Goal: Navigation & Orientation: Find specific page/section

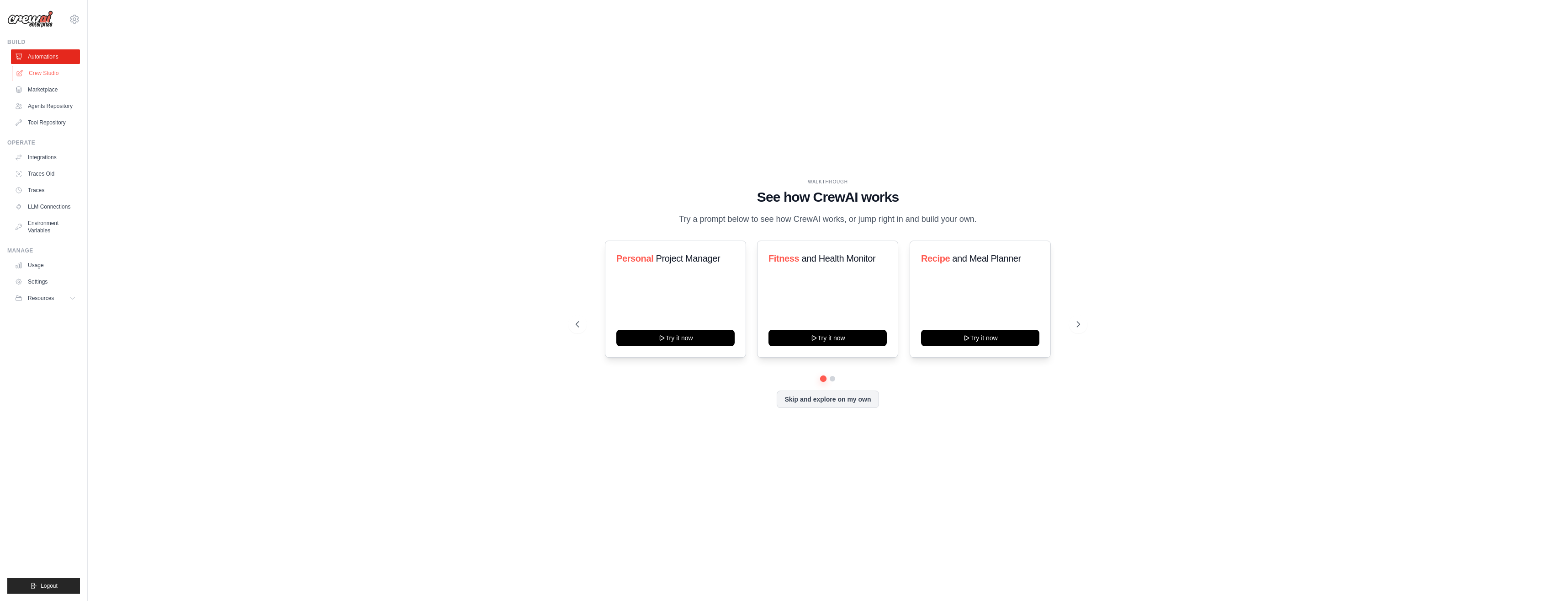
click at [43, 77] on link "Crew Studio" at bounding box center [46, 73] width 69 height 15
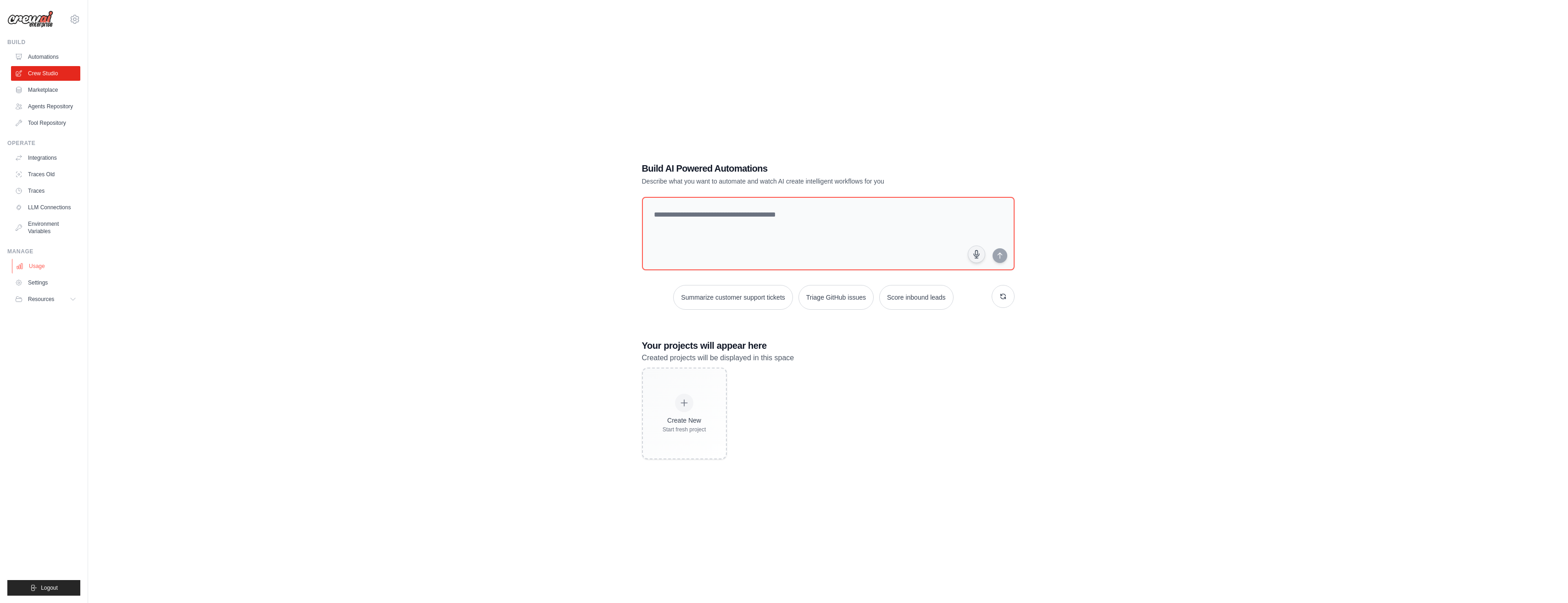
click at [46, 266] on link "Usage" at bounding box center [46, 266] width 69 height 15
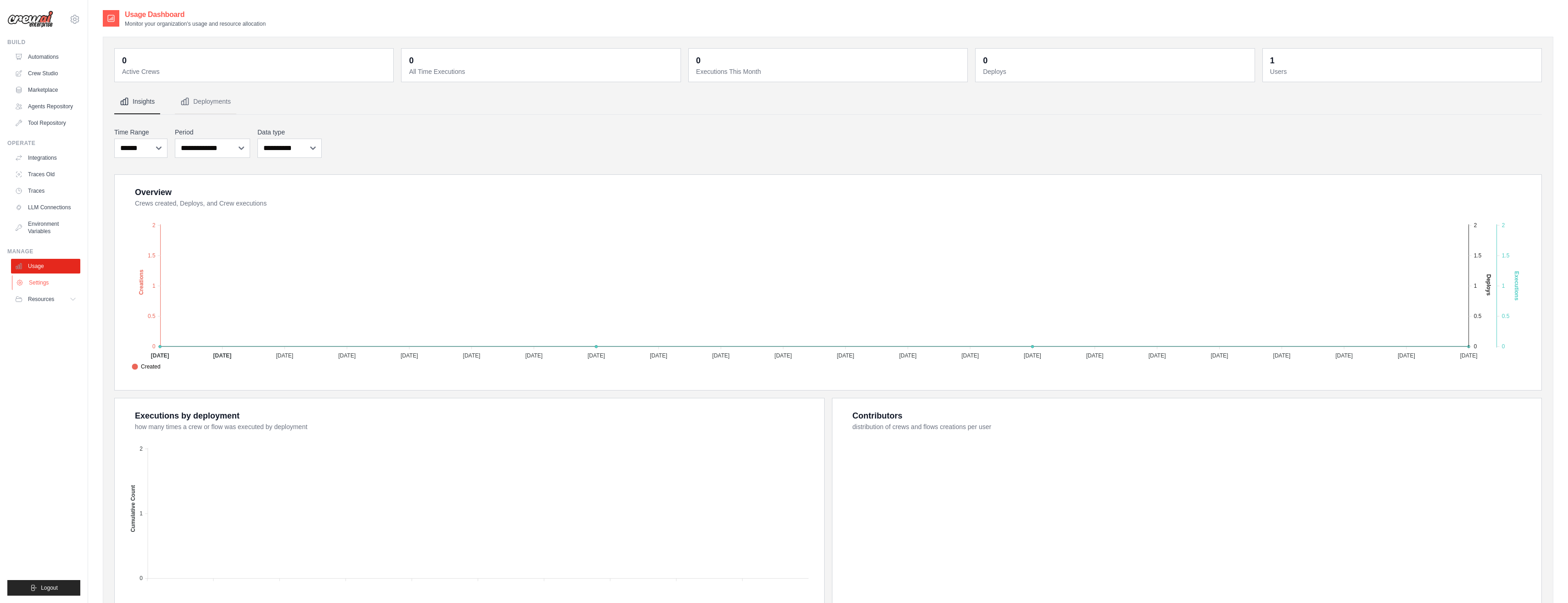
click at [43, 284] on link "Settings" at bounding box center [46, 282] width 69 height 15
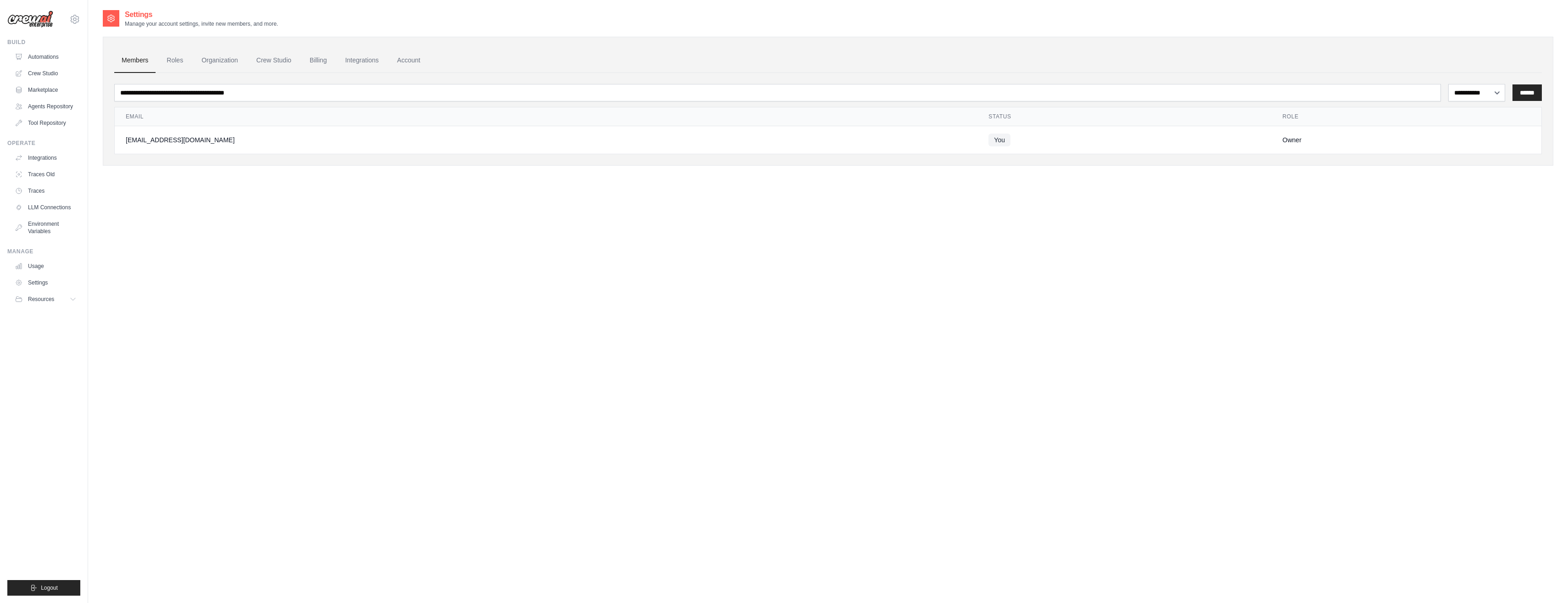
click at [48, 302] on span "Resources" at bounding box center [41, 298] width 26 height 7
click at [53, 325] on link "GitHub" at bounding box center [49, 329] width 64 height 12
click at [61, 316] on span "Documentation" at bounding box center [51, 314] width 37 height 7
